Goal: Task Accomplishment & Management: Manage account settings

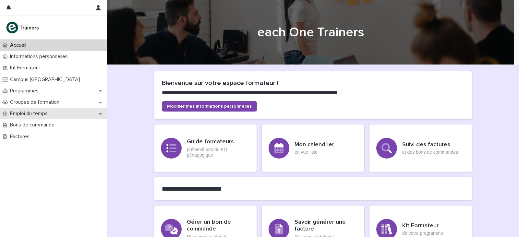
click at [54, 109] on div "Emploi du temps" at bounding box center [53, 113] width 107 height 11
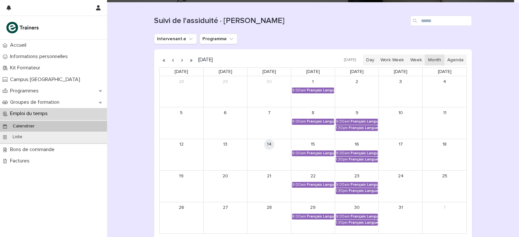
scroll to position [65, 0]
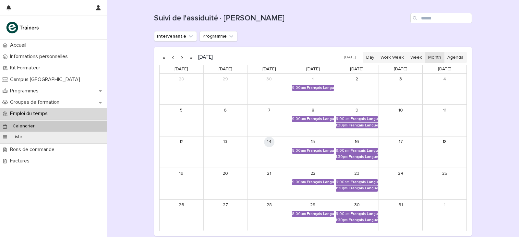
click at [181, 55] on button "button" at bounding box center [181, 57] width 9 height 10
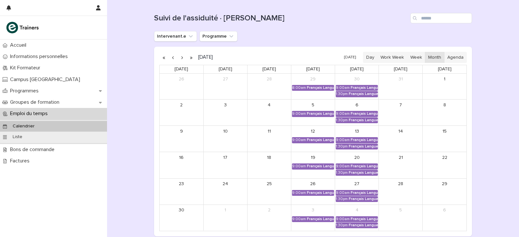
click at [181, 55] on button "button" at bounding box center [181, 57] width 9 height 10
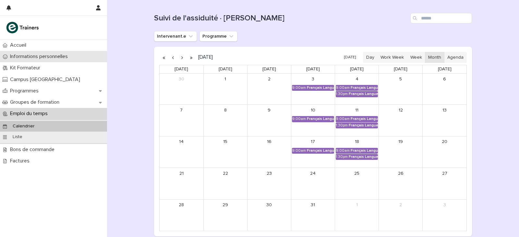
click at [55, 57] on p "Informations personnelles" at bounding box center [39, 56] width 65 height 6
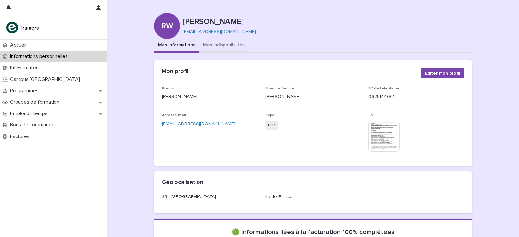
click at [207, 45] on button "Mes indisponibilités" at bounding box center [223, 46] width 49 height 14
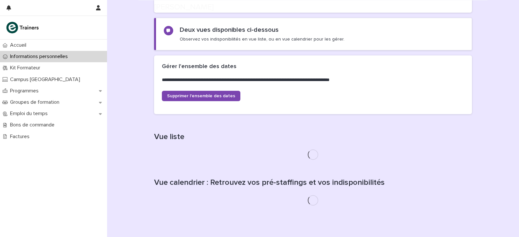
scroll to position [130, 0]
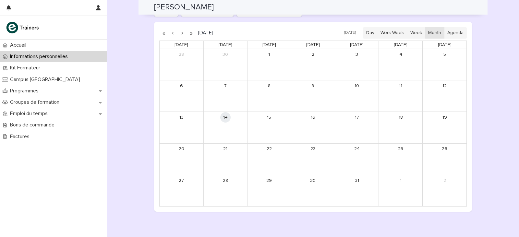
scroll to position [577, 0]
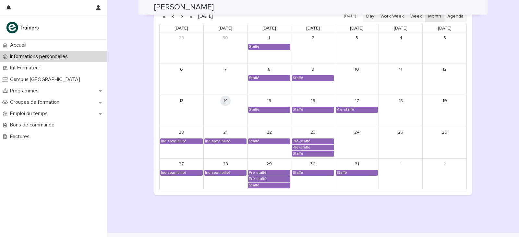
click at [360, 170] on div "Staffé" at bounding box center [356, 173] width 43 height 6
click at [360, 171] on div "Staffé" at bounding box center [356, 172] width 41 height 5
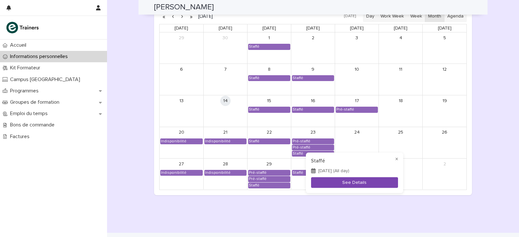
click at [343, 184] on button "See Details" at bounding box center [354, 182] width 87 height 11
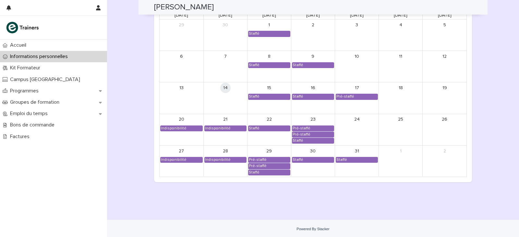
scroll to position [557, 0]
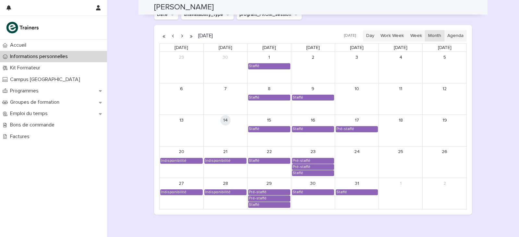
click at [180, 33] on button "button" at bounding box center [181, 36] width 9 height 10
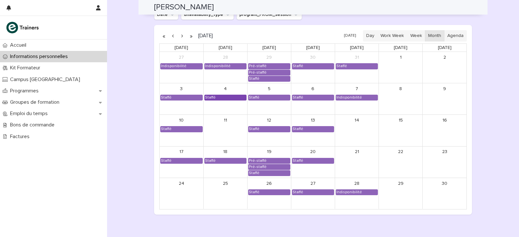
click at [225, 98] on div "Staffé" at bounding box center [225, 97] width 41 height 5
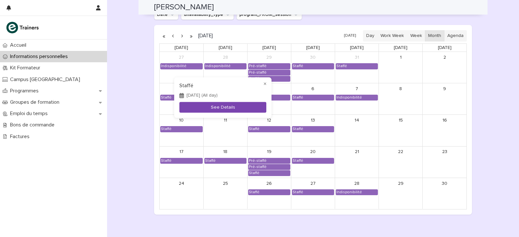
click at [233, 108] on button "See Details" at bounding box center [222, 107] width 87 height 11
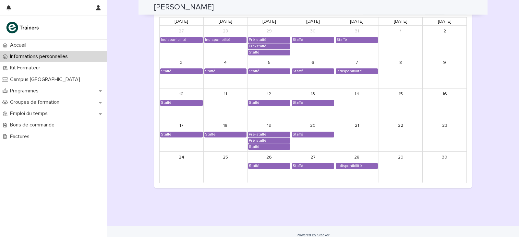
scroll to position [551, 0]
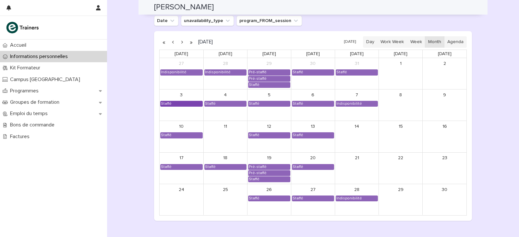
click at [175, 105] on div "Staffé" at bounding box center [181, 103] width 42 height 5
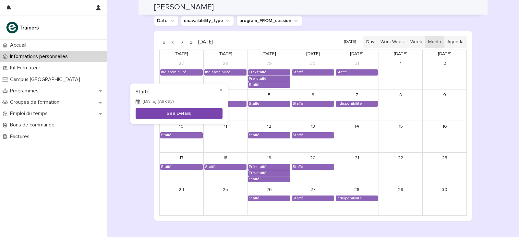
click at [188, 112] on button "See Details" at bounding box center [179, 113] width 87 height 11
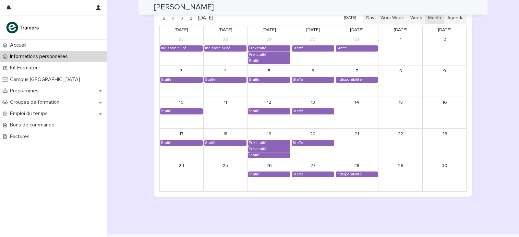
scroll to position [584, 0]
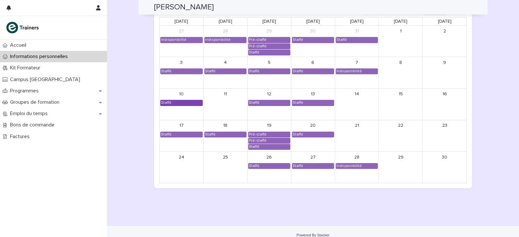
click at [182, 103] on div "Staffé" at bounding box center [181, 102] width 42 height 5
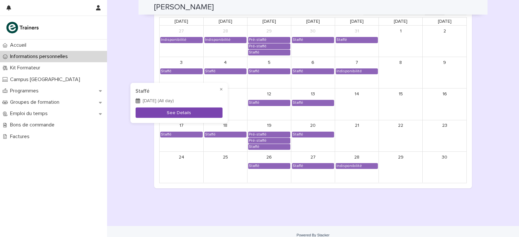
click at [183, 112] on button "See Details" at bounding box center [179, 112] width 87 height 11
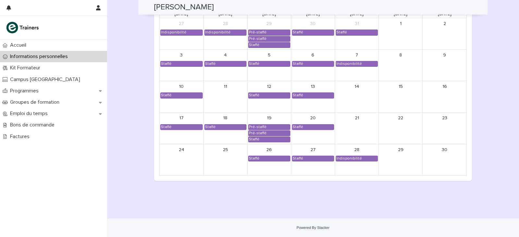
scroll to position [526, 0]
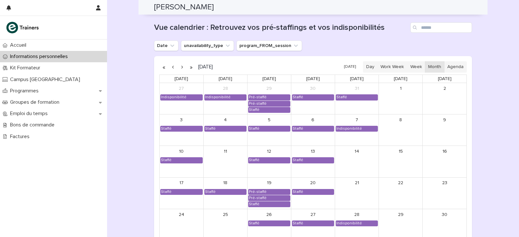
click at [182, 68] on button "button" at bounding box center [181, 67] width 9 height 10
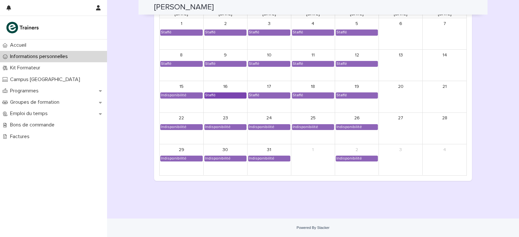
scroll to position [559, 0]
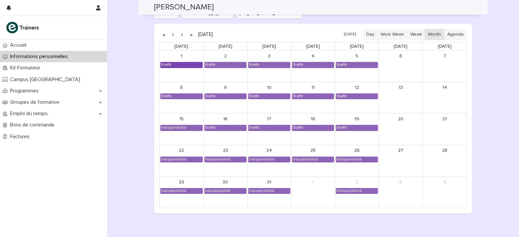
click at [173, 65] on div "Staffé" at bounding box center [181, 64] width 42 height 5
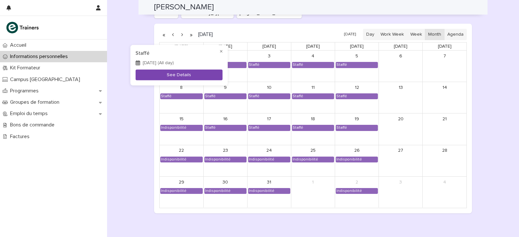
click at [187, 77] on button "See Details" at bounding box center [179, 74] width 87 height 11
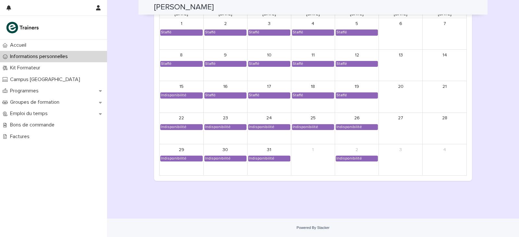
scroll to position [559, 0]
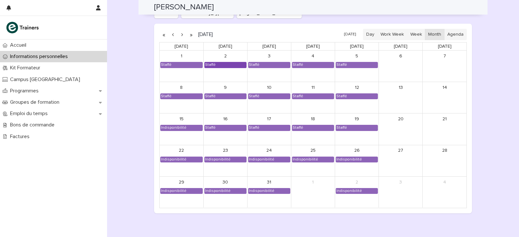
click at [217, 64] on div "Staffé" at bounding box center [225, 64] width 41 height 5
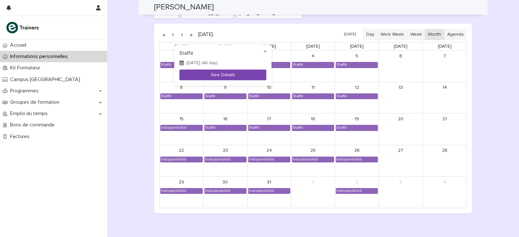
click at [237, 73] on button "See Details" at bounding box center [222, 74] width 87 height 11
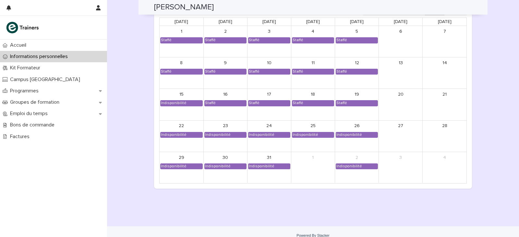
scroll to position [584, 0]
click at [349, 40] on div "Staffé" at bounding box center [356, 39] width 41 height 5
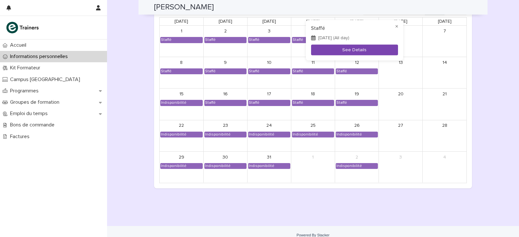
click at [333, 51] on button "See Details" at bounding box center [354, 49] width 87 height 11
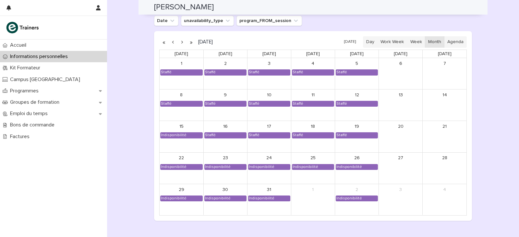
scroll to position [584, 0]
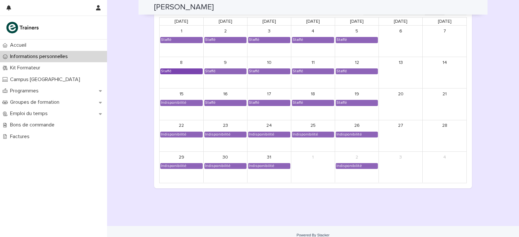
click at [174, 72] on div "Staffé" at bounding box center [181, 71] width 42 height 5
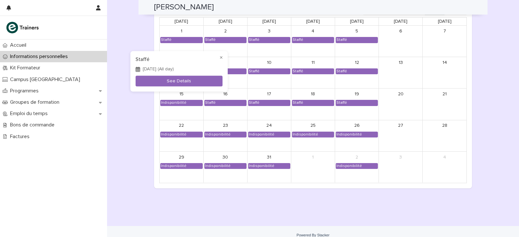
click at [179, 75] on div "× Staffé [DATE] (All day) See Details" at bounding box center [178, 71] width 97 height 41
click at [179, 80] on button "See Details" at bounding box center [179, 81] width 87 height 11
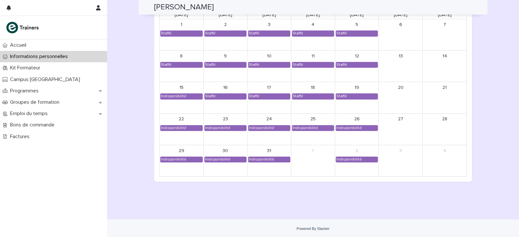
scroll to position [591, 0]
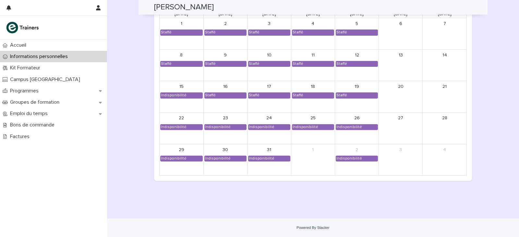
click at [215, 60] on div "9" at bounding box center [225, 55] width 43 height 11
click at [216, 61] on div "Staffé" at bounding box center [225, 63] width 41 height 5
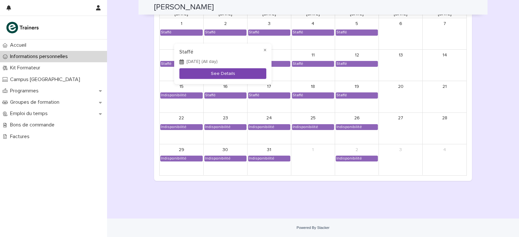
click at [236, 76] on button "See Details" at bounding box center [222, 73] width 87 height 11
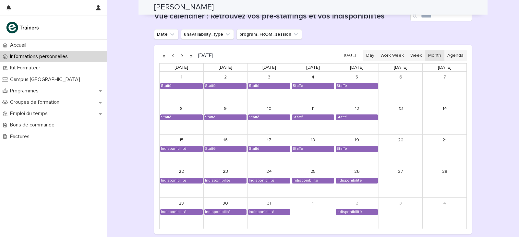
scroll to position [591, 0]
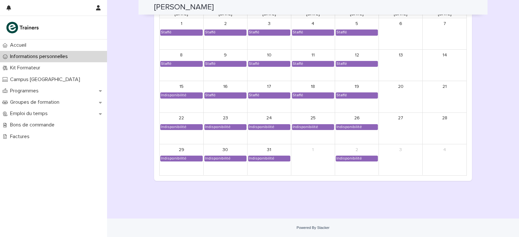
click at [300, 60] on div "11" at bounding box center [312, 55] width 43 height 11
click at [299, 62] on div "Staffé" at bounding box center [297, 63] width 11 height 5
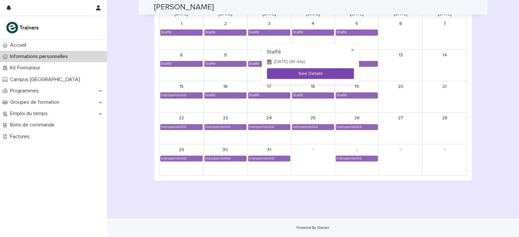
click at [300, 73] on button "See Details" at bounding box center [310, 73] width 87 height 11
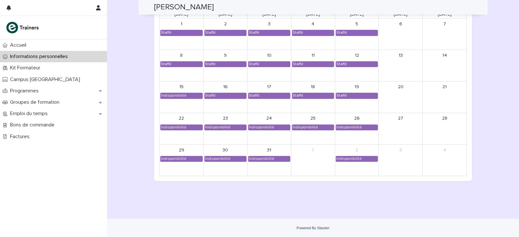
scroll to position [591, 0]
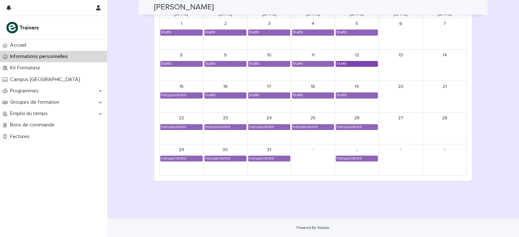
click at [344, 65] on div "Staffé" at bounding box center [356, 63] width 41 height 5
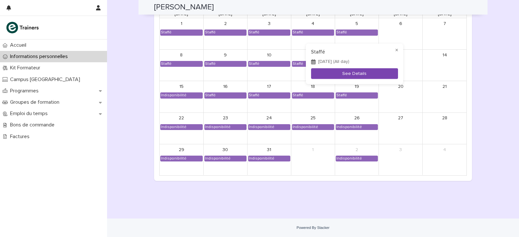
click at [339, 74] on button "See Details" at bounding box center [354, 73] width 87 height 11
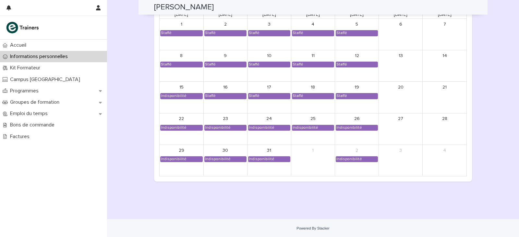
scroll to position [591, 0]
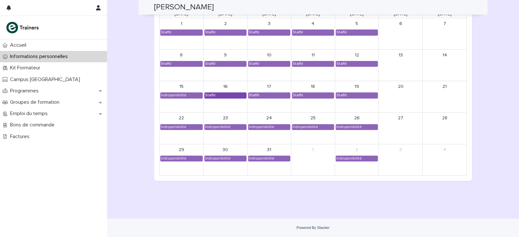
click at [214, 93] on div "Staffé" at bounding box center [225, 95] width 41 height 5
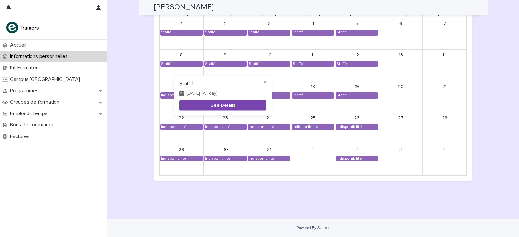
click at [238, 107] on button "See Details" at bounding box center [222, 105] width 87 height 11
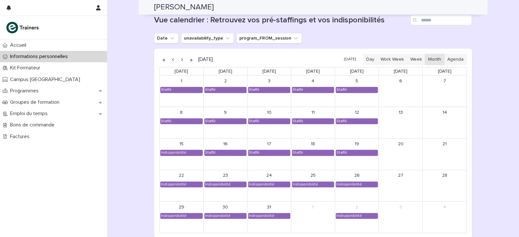
scroll to position [591, 0]
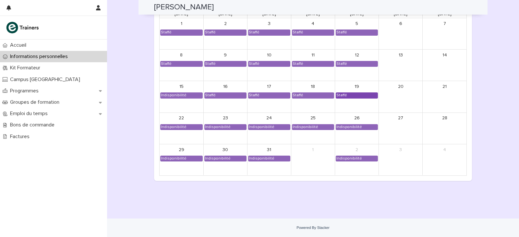
click at [351, 94] on div "Staffé" at bounding box center [356, 95] width 41 height 5
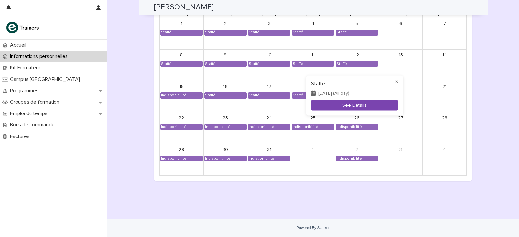
click at [332, 105] on button "See Details" at bounding box center [354, 105] width 87 height 11
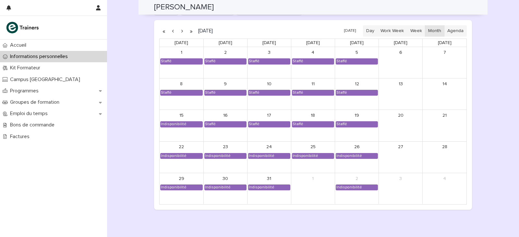
scroll to position [551, 0]
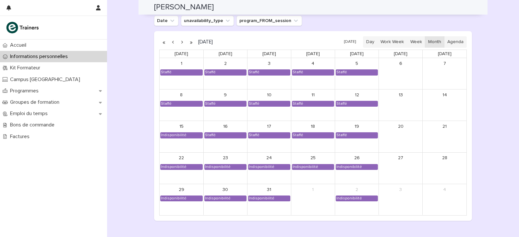
click at [177, 42] on button "button" at bounding box center [181, 42] width 9 height 10
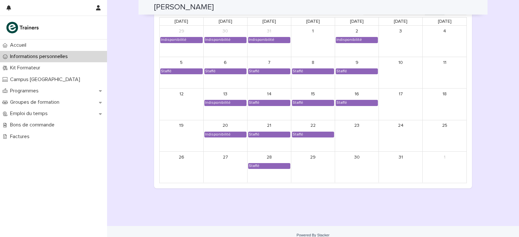
scroll to position [591, 0]
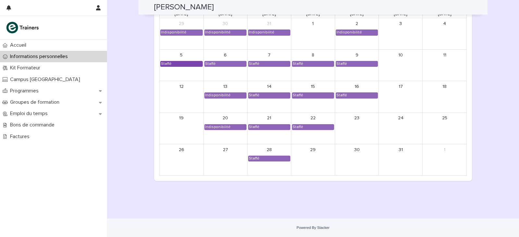
click at [173, 63] on div "Staffé" at bounding box center [181, 63] width 42 height 5
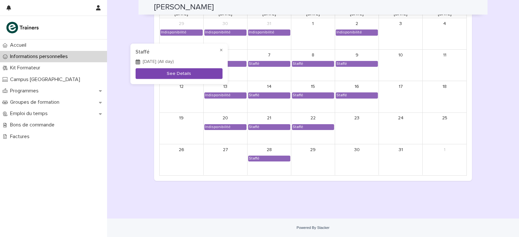
click at [179, 70] on button "See Details" at bounding box center [179, 73] width 87 height 11
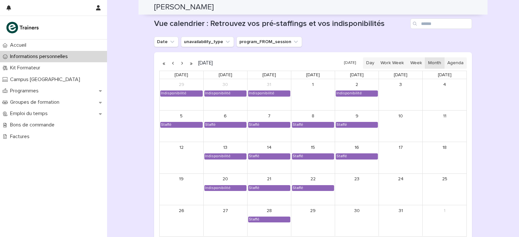
scroll to position [591, 0]
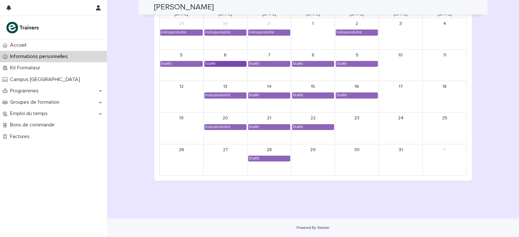
click at [226, 64] on div "Staffé" at bounding box center [225, 63] width 41 height 5
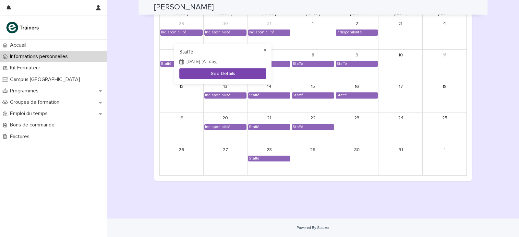
click at [229, 75] on button "See Details" at bounding box center [222, 73] width 87 height 11
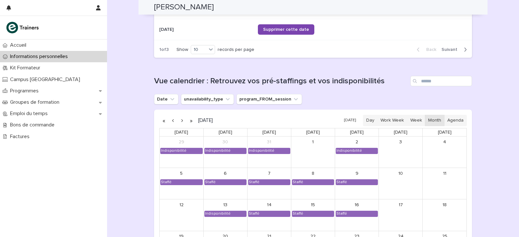
scroll to position [584, 0]
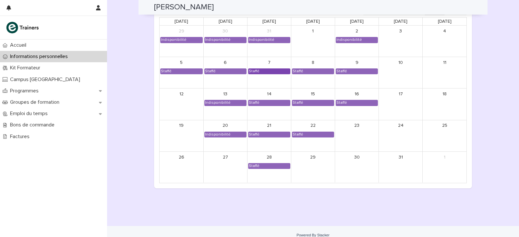
click at [263, 70] on div "Staffé" at bounding box center [268, 71] width 41 height 5
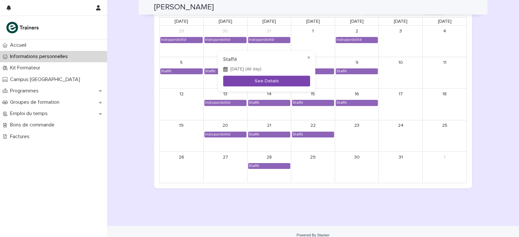
click at [262, 78] on button "See Details" at bounding box center [266, 81] width 87 height 11
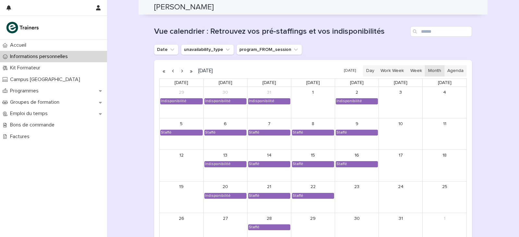
scroll to position [591, 0]
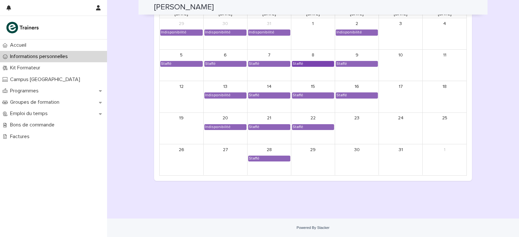
click at [309, 63] on div "Staffé" at bounding box center [312, 63] width 41 height 5
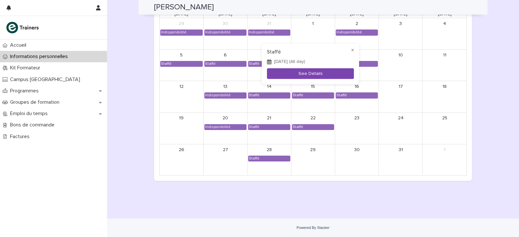
click at [298, 75] on button "See Details" at bounding box center [310, 73] width 87 height 11
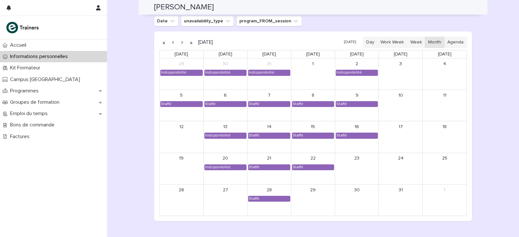
scroll to position [551, 0]
click at [348, 106] on div "Staffé" at bounding box center [356, 103] width 41 height 5
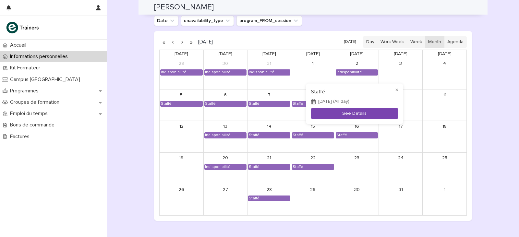
click at [344, 117] on button "See Details" at bounding box center [354, 113] width 87 height 11
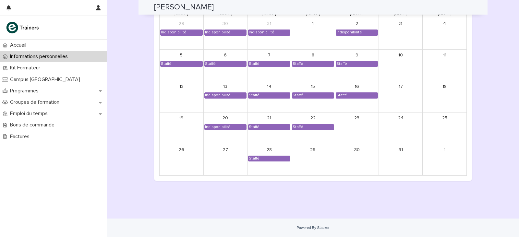
scroll to position [559, 0]
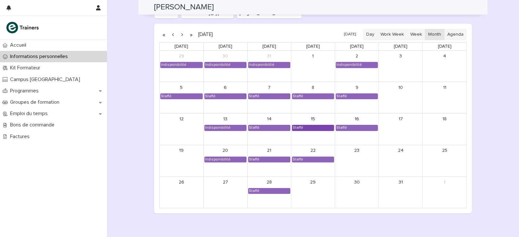
click at [299, 127] on div "Staffé" at bounding box center [297, 127] width 11 height 5
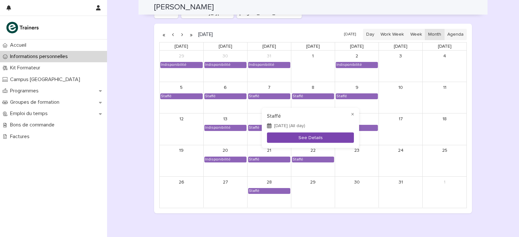
click at [295, 135] on button "See Details" at bounding box center [310, 137] width 87 height 11
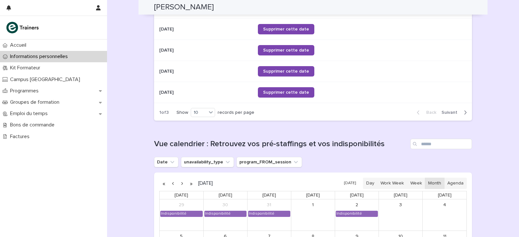
scroll to position [519, 0]
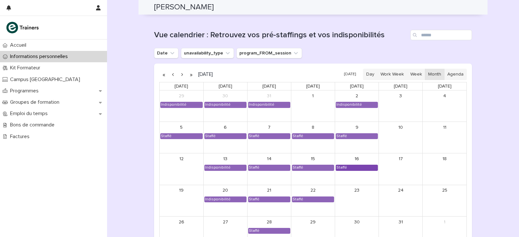
click at [348, 168] on div "Staffé" at bounding box center [356, 167] width 41 height 5
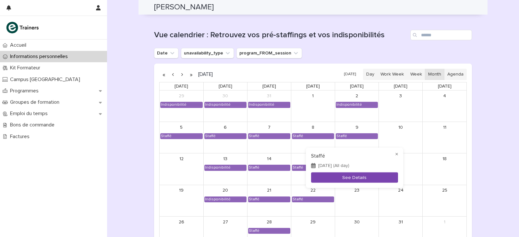
click at [344, 176] on button "See Details" at bounding box center [354, 177] width 87 height 11
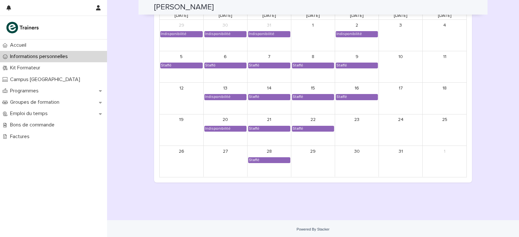
scroll to position [591, 0]
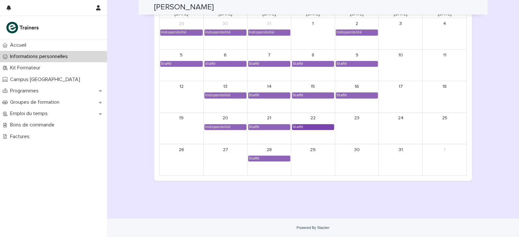
click at [305, 128] on div "Staffé" at bounding box center [312, 126] width 41 height 5
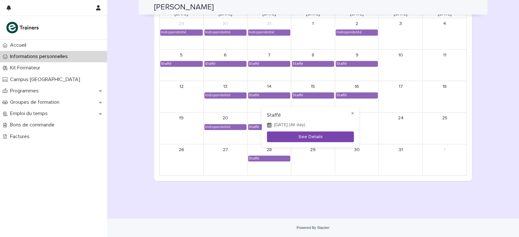
click at [302, 138] on button "See Details" at bounding box center [310, 137] width 87 height 11
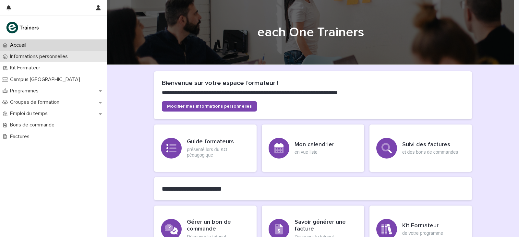
click at [43, 58] on p "Informations personnelles" at bounding box center [39, 56] width 65 height 6
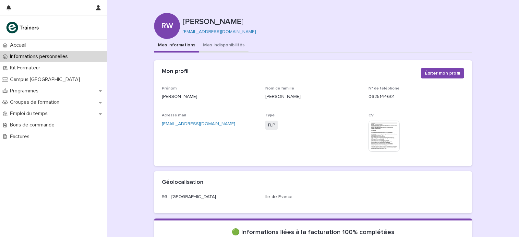
click at [227, 47] on button "Mes indisponibilités" at bounding box center [223, 46] width 49 height 14
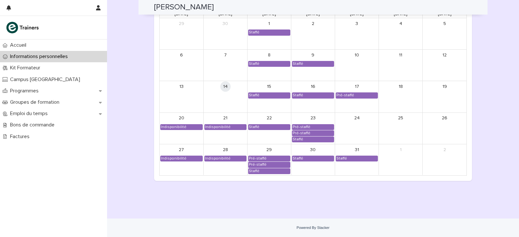
scroll to position [559, 0]
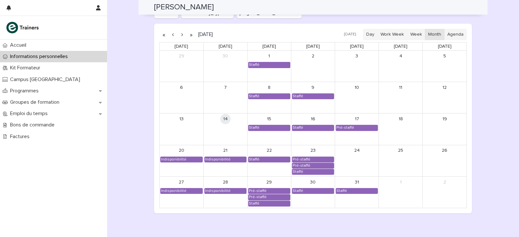
click at [181, 33] on button "button" at bounding box center [181, 34] width 9 height 10
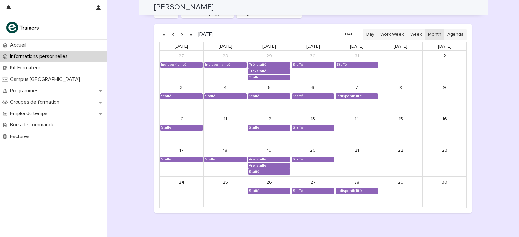
click at [180, 36] on button "button" at bounding box center [181, 34] width 9 height 10
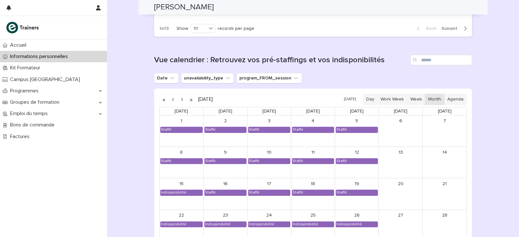
scroll to position [591, 0]
